Goal: Task Accomplishment & Management: Manage account settings

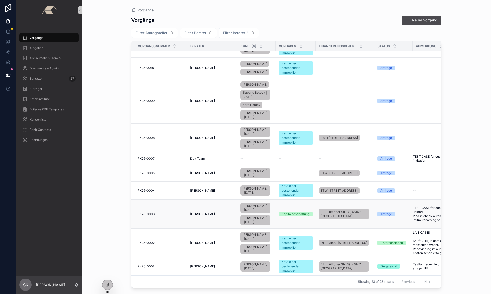
scroll to position [345, 0]
click at [149, 212] on span "PK25-0003" at bounding box center [146, 214] width 17 height 4
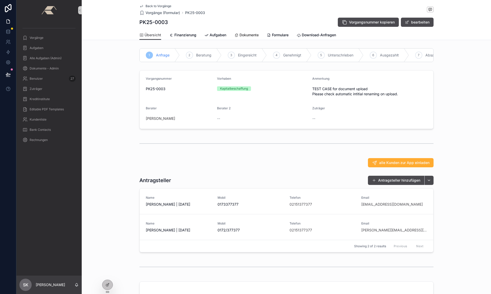
click at [250, 33] on span "Dokumente" at bounding box center [248, 34] width 19 height 5
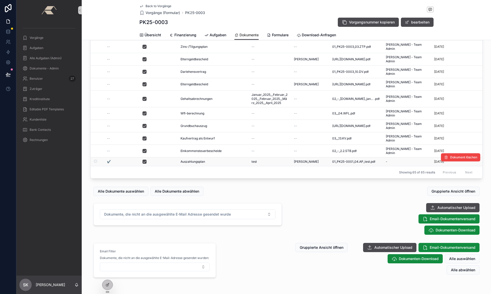
scroll to position [176, 0]
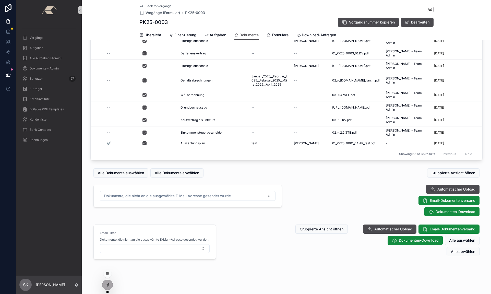
click at [106, 283] on icon at bounding box center [107, 284] width 4 height 4
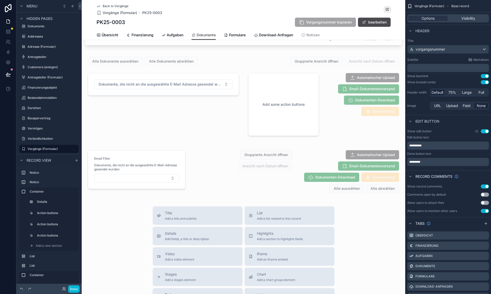
scroll to position [544, 0]
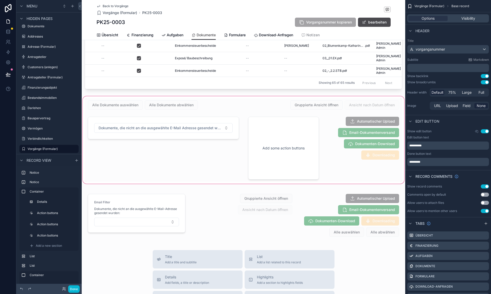
click at [209, 158] on div "scrollable content" at bounding box center [243, 139] width 323 height 89
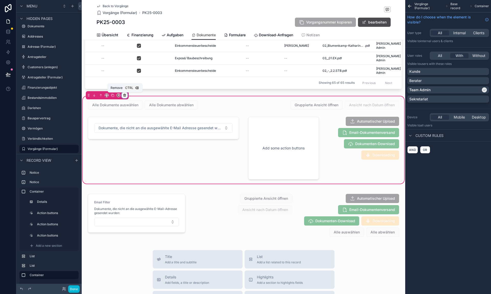
click at [126, 97] on div "scrollable content" at bounding box center [125, 95] width 6 height 6
click at [157, 116] on span "Remove entire container" at bounding box center [146, 115] width 41 height 6
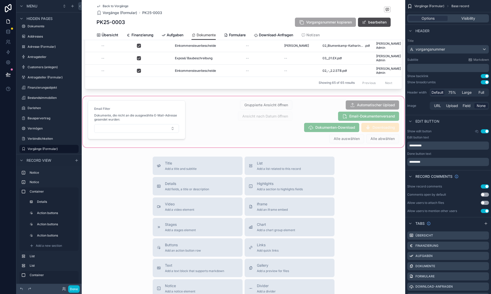
click at [196, 105] on div "scrollable content" at bounding box center [243, 121] width 323 height 53
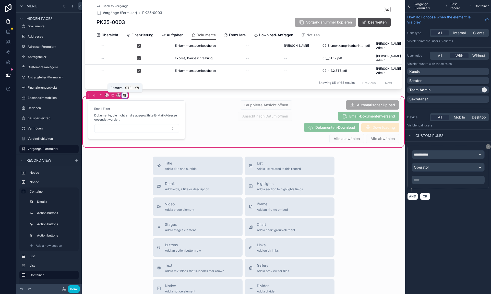
click at [123, 96] on icon "scrollable content" at bounding box center [125, 95] width 4 height 4
click at [147, 118] on div "Remove entire container" at bounding box center [146, 115] width 47 height 9
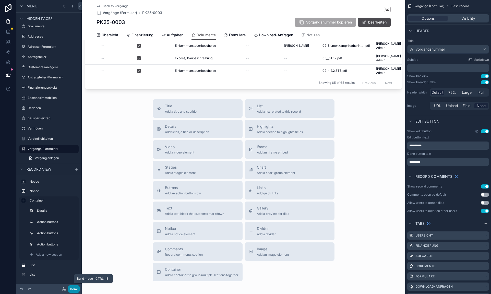
click at [76, 287] on button "Done" at bounding box center [73, 288] width 11 height 7
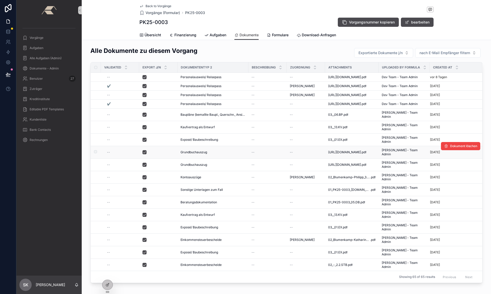
scroll to position [0, 0]
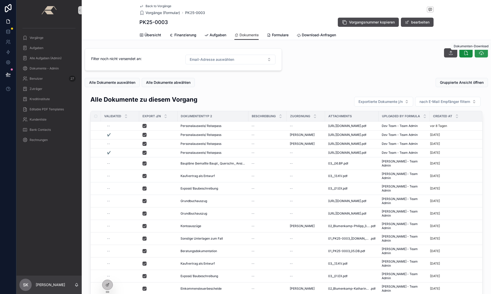
click at [478, 54] on icon "scrollable content" at bounding box center [480, 52] width 5 height 5
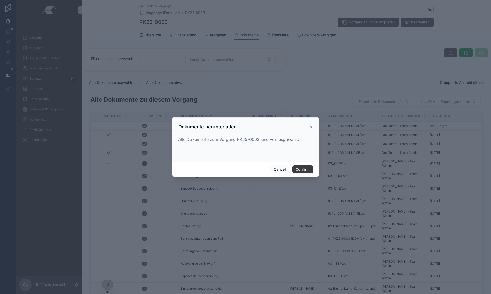
click at [302, 168] on button "Confirm" at bounding box center [302, 169] width 20 height 8
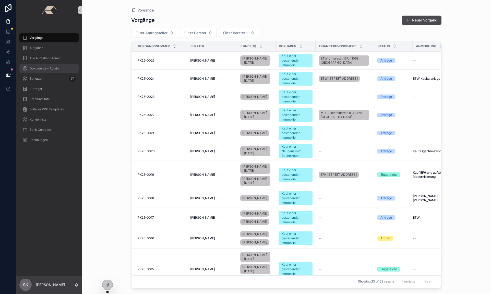
click at [46, 68] on span "Dokumente - Admin" at bounding box center [44, 68] width 29 height 4
